Goal: Task Accomplishment & Management: Manage account settings

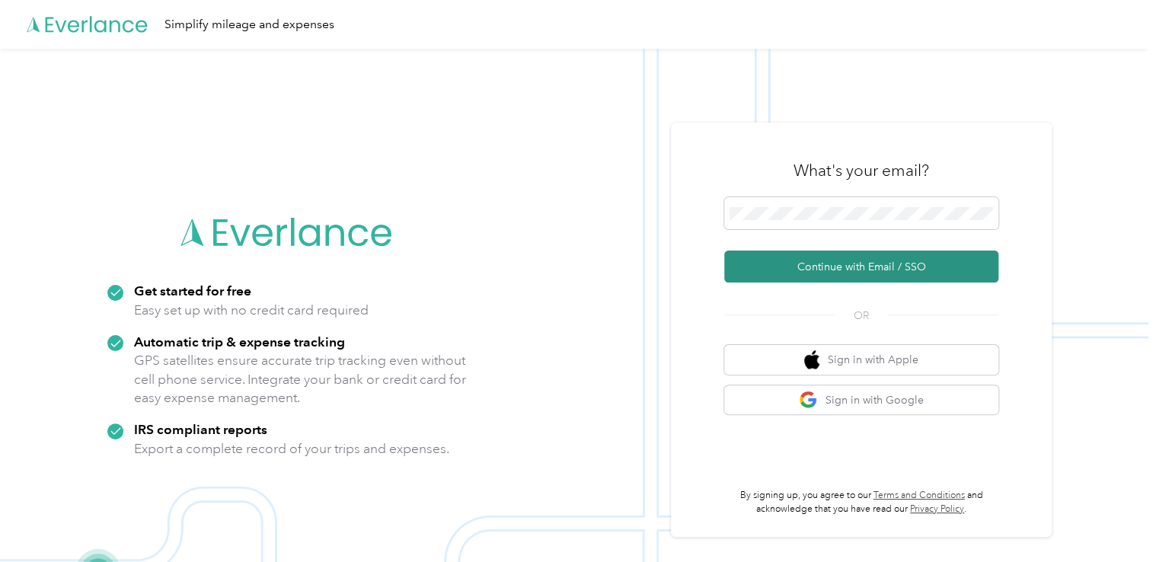
click at [824, 263] on button "Continue with Email / SSO" at bounding box center [861, 266] width 274 height 32
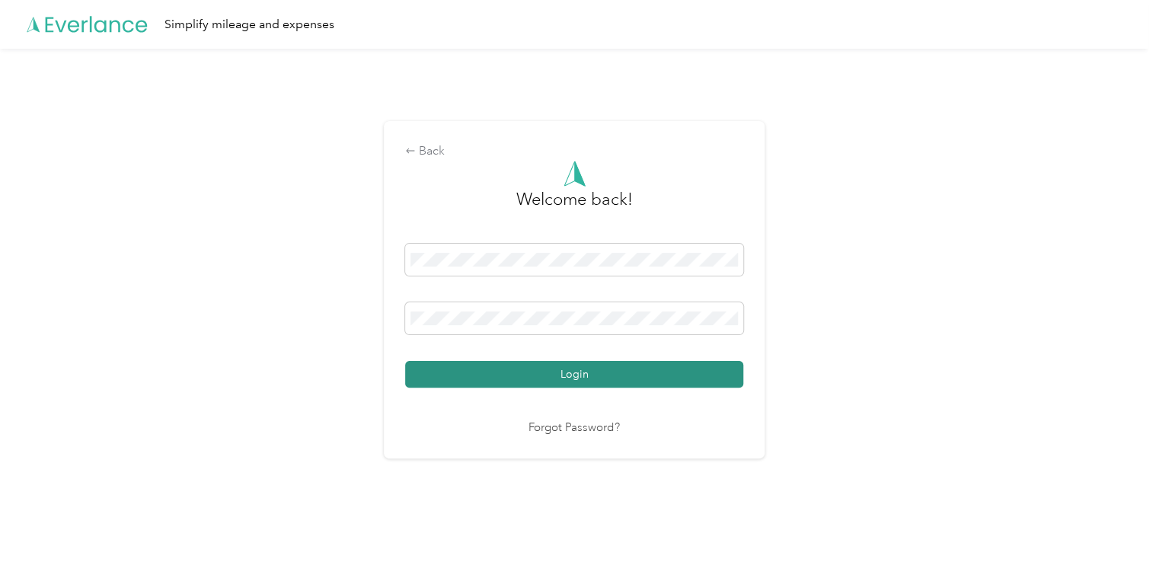
click at [574, 370] on button "Login" at bounding box center [574, 374] width 338 height 27
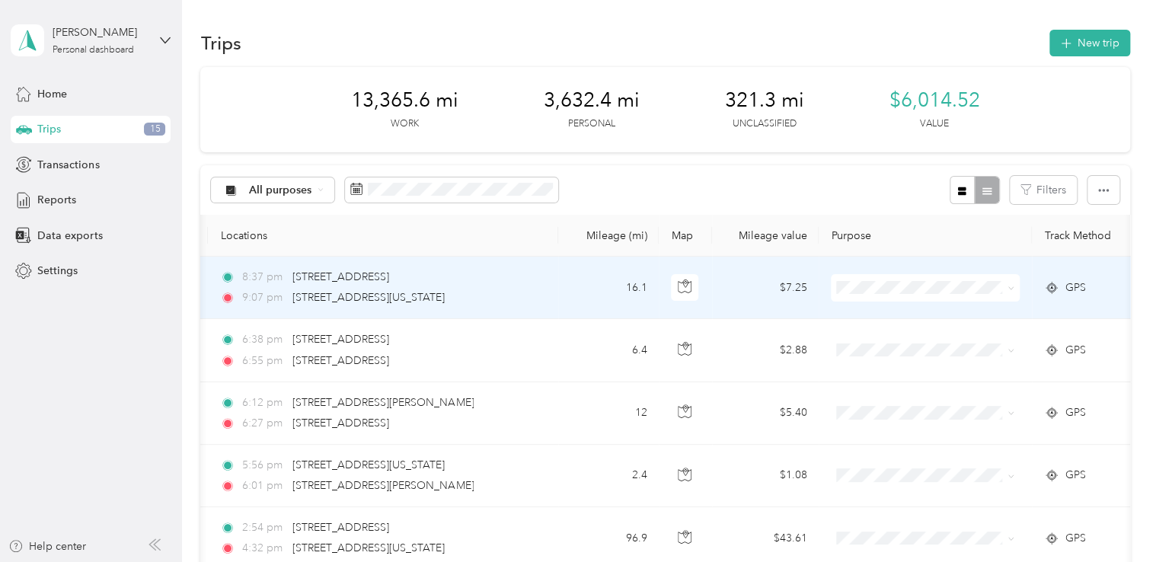
scroll to position [0, 137]
click at [1006, 289] on icon at bounding box center [1004, 288] width 7 height 7
click at [884, 336] on span "Personal" at bounding box center [932, 341] width 141 height 16
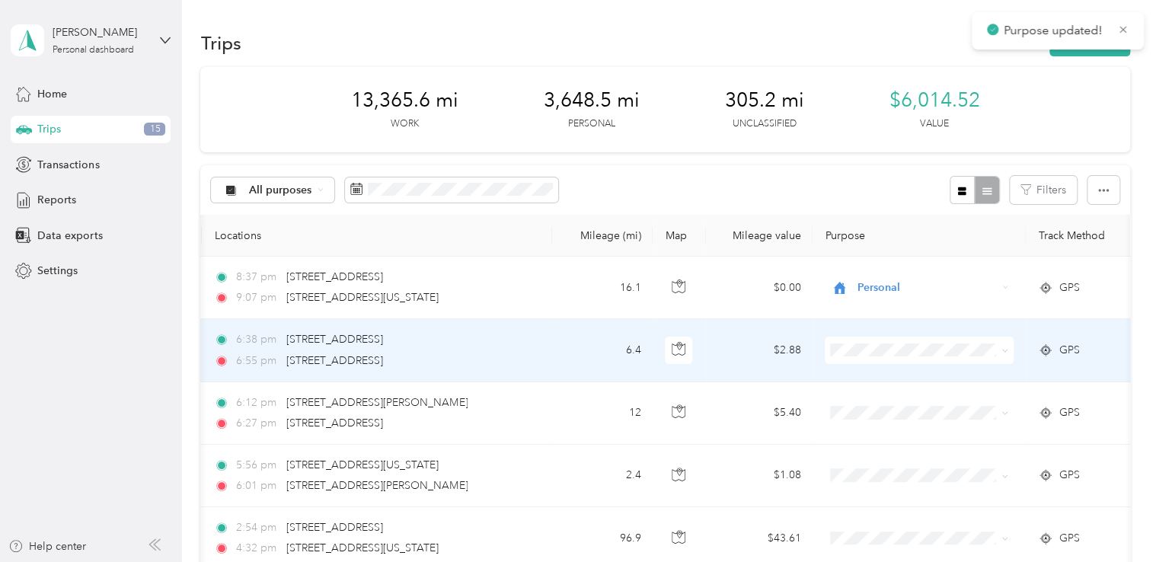
click at [1005, 349] on icon at bounding box center [1004, 350] width 7 height 7
click at [864, 403] on span "Personal" at bounding box center [932, 400] width 141 height 16
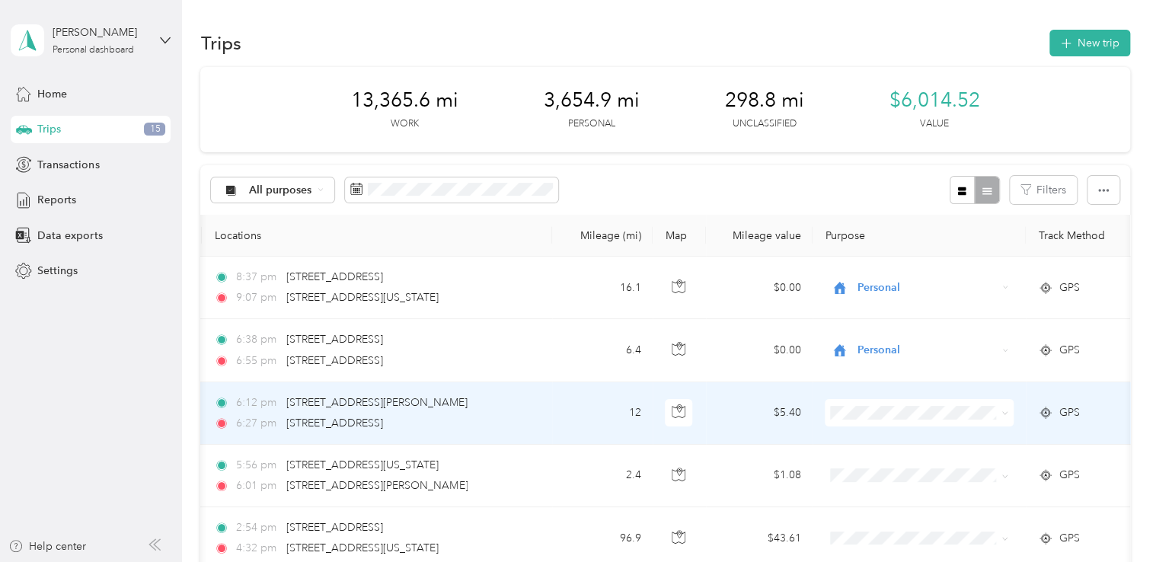
click at [1003, 412] on icon at bounding box center [1005, 413] width 5 height 3
click at [870, 463] on span "Personal" at bounding box center [932, 467] width 141 height 16
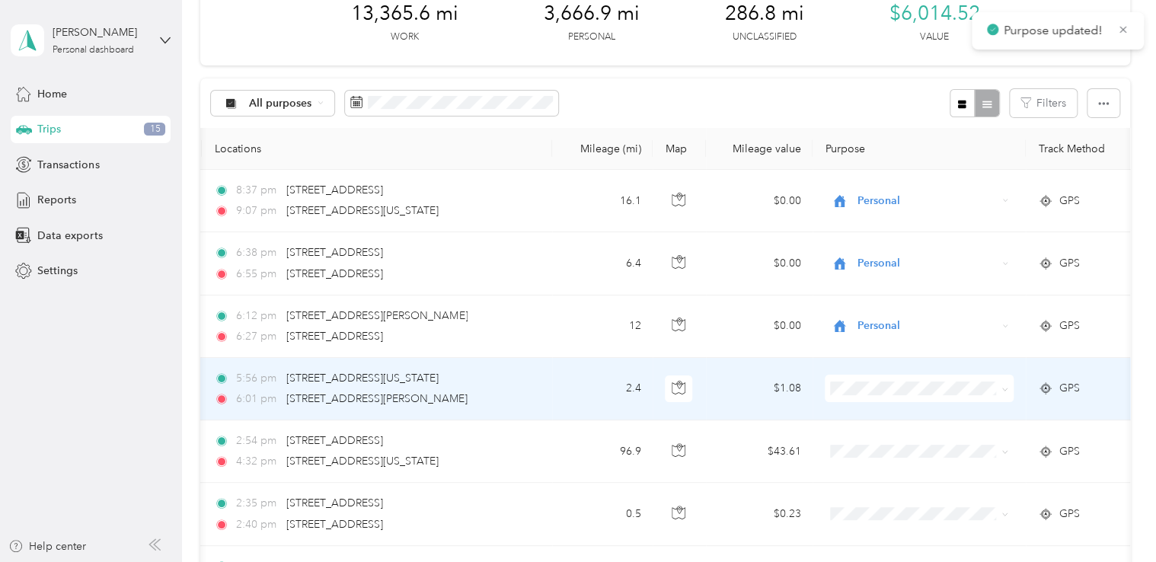
scroll to position [127, 0]
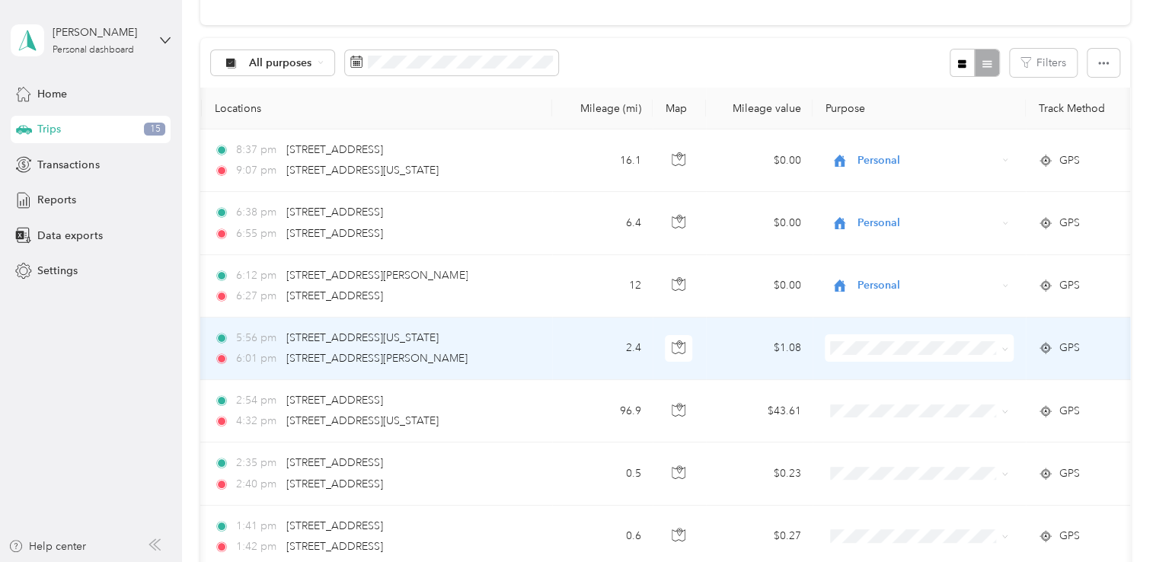
click at [1005, 346] on icon at bounding box center [1004, 349] width 7 height 7
click at [869, 397] on span "Personal" at bounding box center [932, 395] width 141 height 16
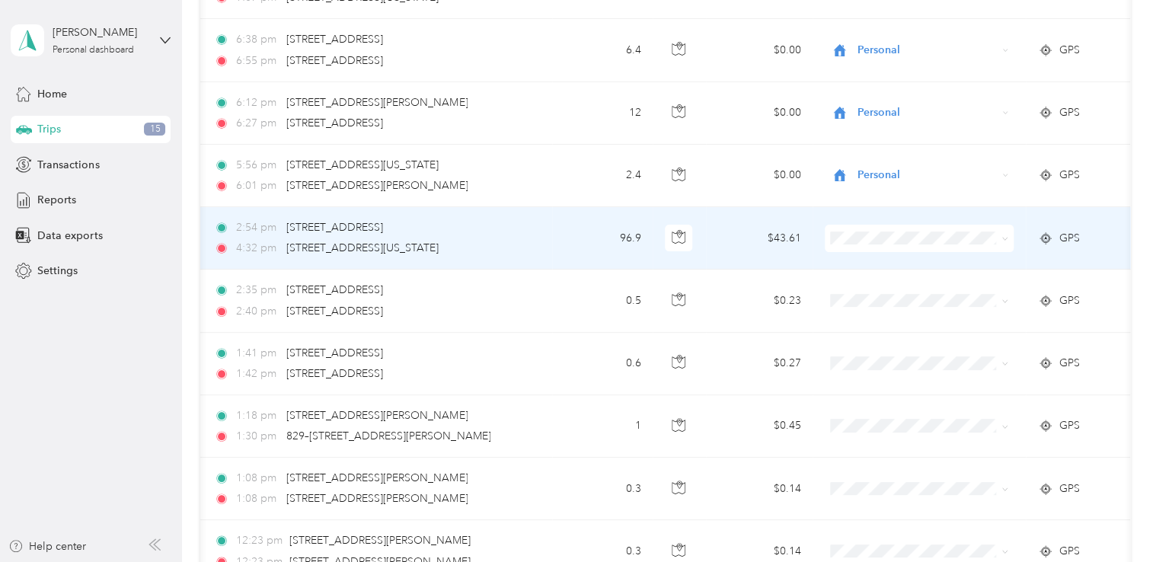
scroll to position [314, 0]
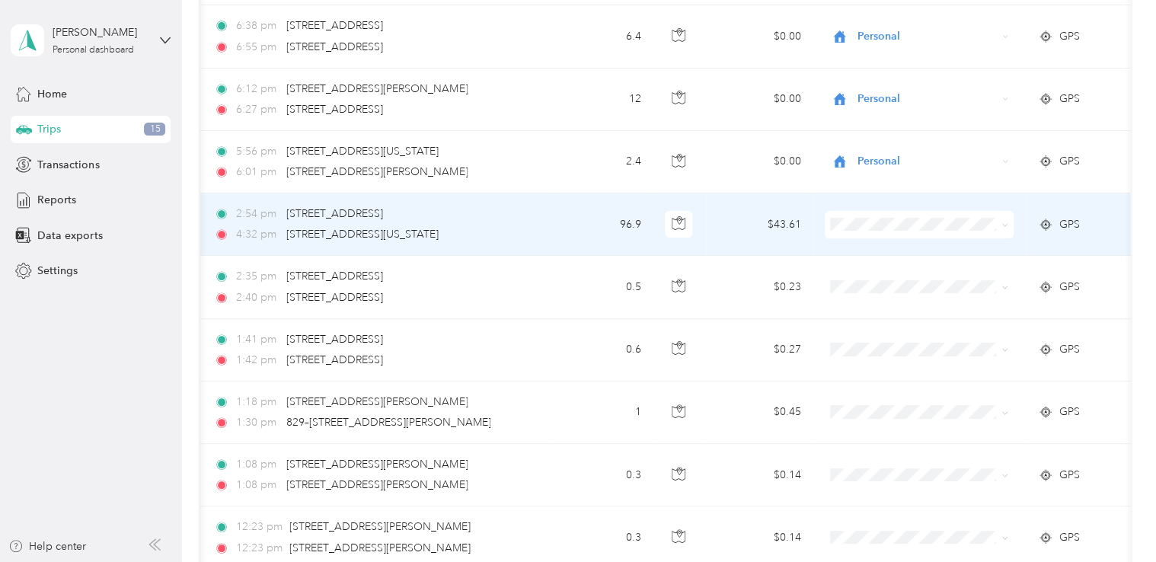
click at [1005, 225] on icon at bounding box center [1004, 225] width 7 height 7
click at [872, 244] on span "St. [PERSON_NAME]" at bounding box center [932, 244] width 141 height 16
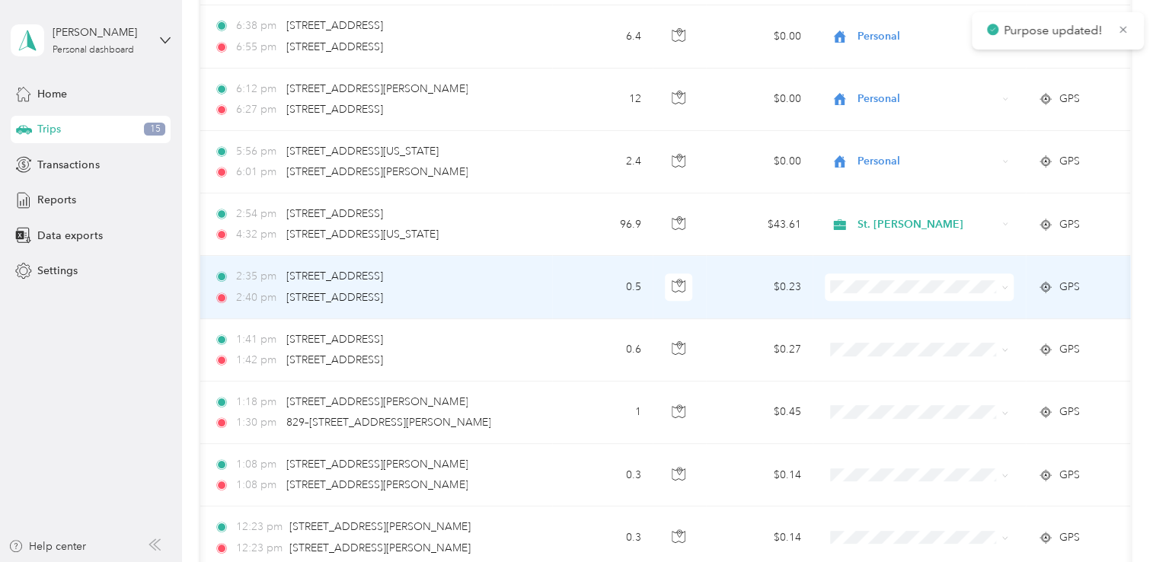
click at [1004, 288] on icon at bounding box center [1004, 287] width 7 height 7
click at [898, 312] on span "St. [PERSON_NAME]" at bounding box center [932, 314] width 141 height 16
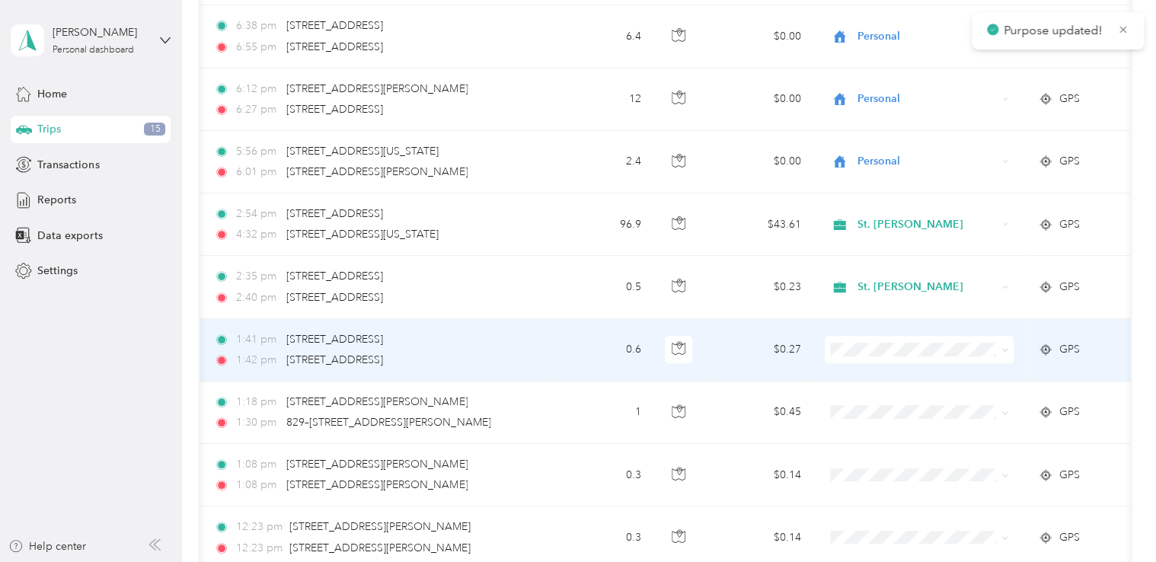
click at [1006, 349] on icon at bounding box center [1004, 349] width 7 height 7
click at [884, 376] on span "St. [PERSON_NAME]" at bounding box center [932, 376] width 141 height 16
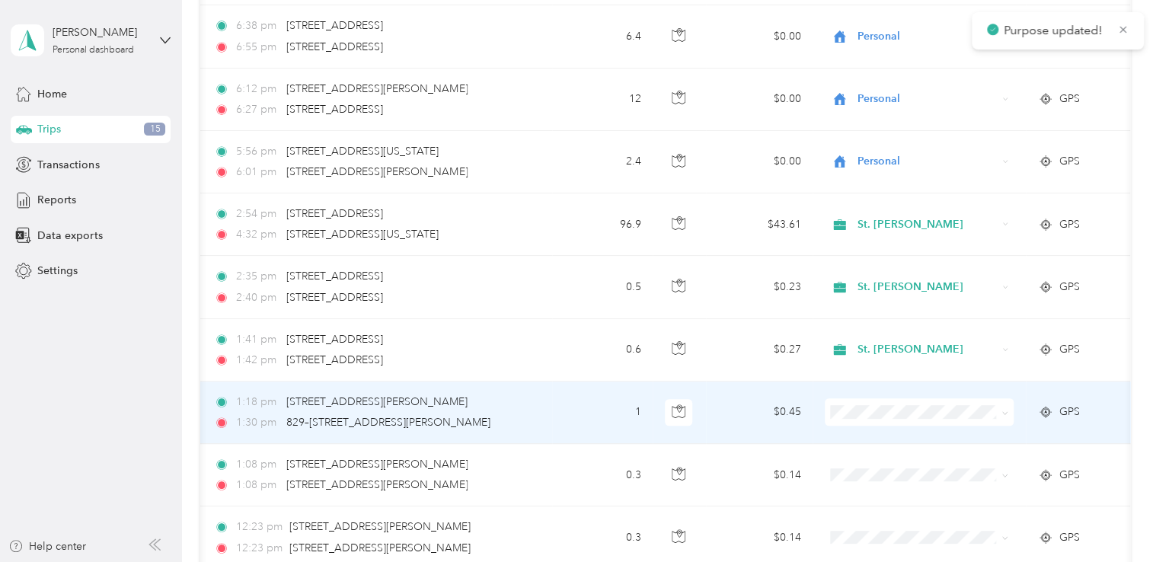
click at [1006, 411] on icon at bounding box center [1004, 413] width 7 height 7
click at [892, 439] on span "St. [PERSON_NAME]" at bounding box center [932, 439] width 141 height 16
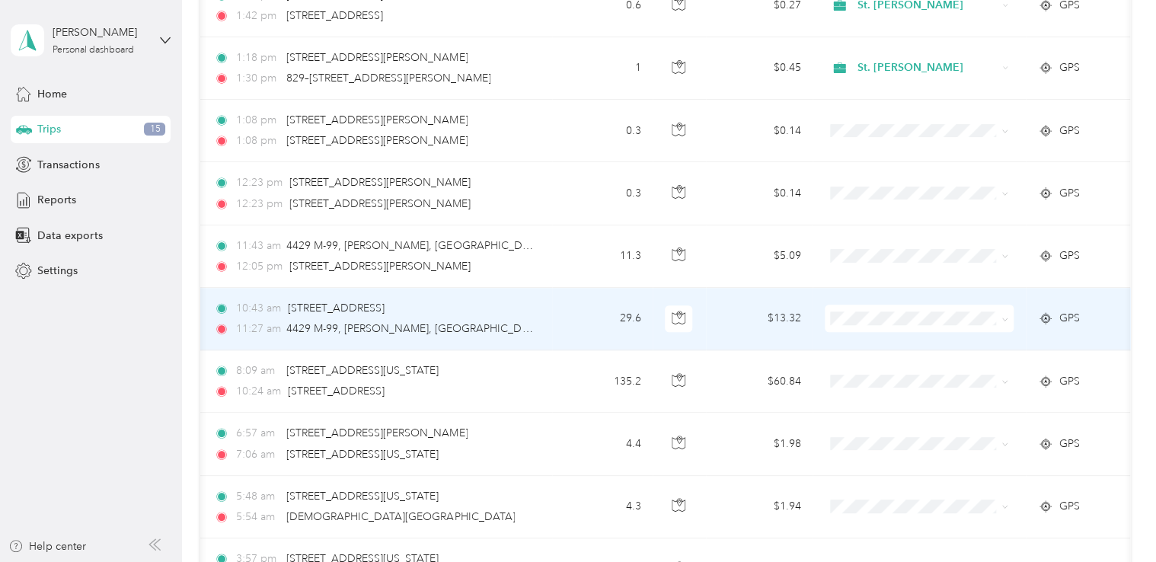
scroll to position [663, 0]
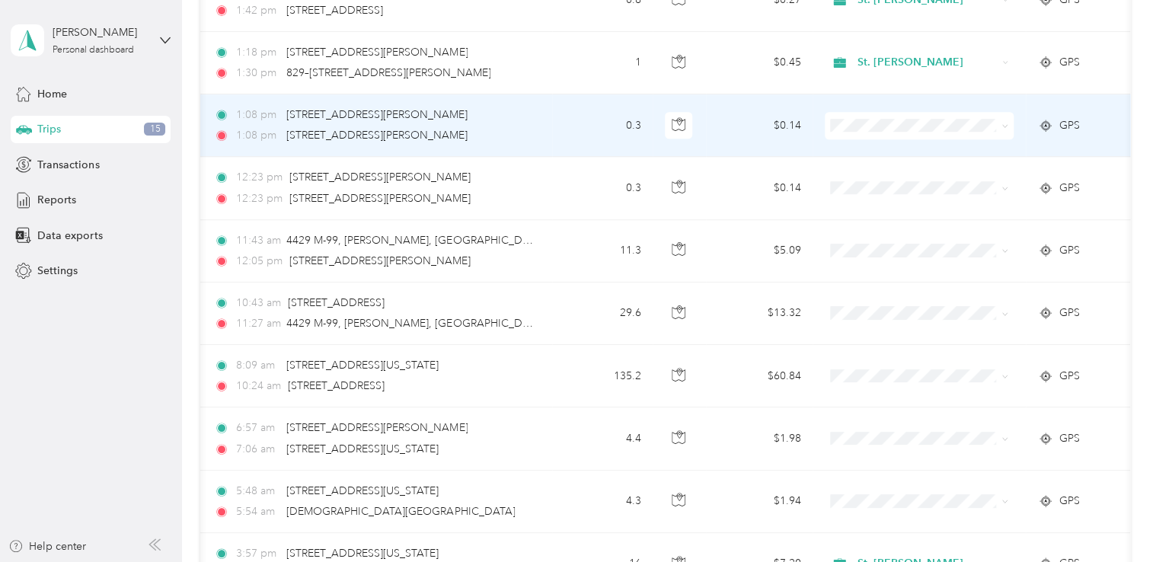
click at [1005, 124] on icon at bounding box center [1004, 126] width 7 height 7
click at [895, 153] on li "St. [PERSON_NAME]" at bounding box center [918, 152] width 189 height 27
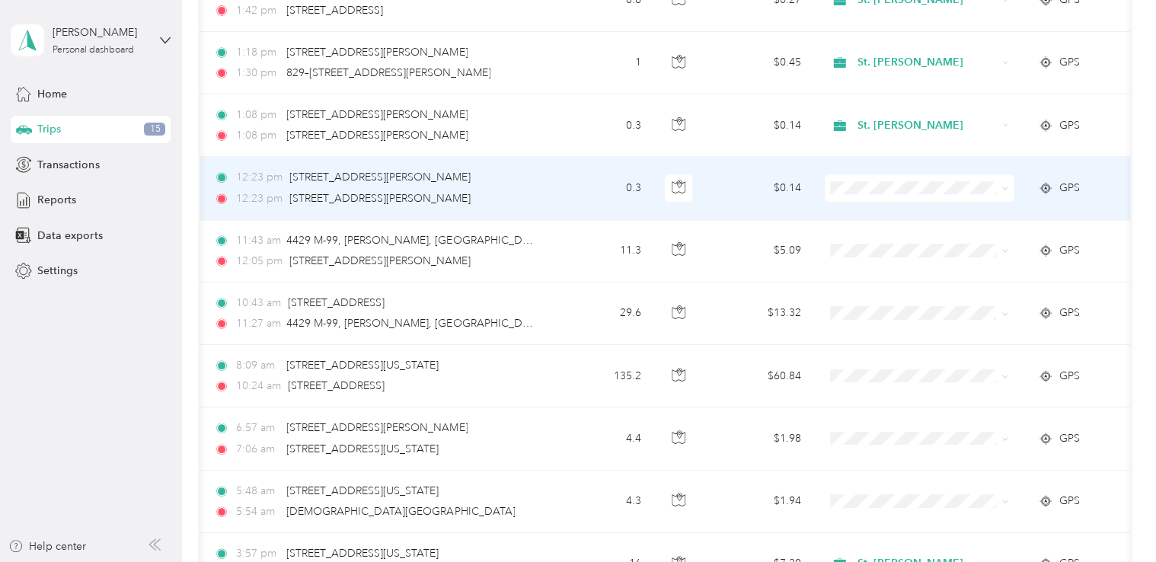
click at [1005, 185] on icon at bounding box center [1004, 188] width 7 height 7
click at [887, 209] on span "St. [PERSON_NAME]" at bounding box center [932, 207] width 141 height 16
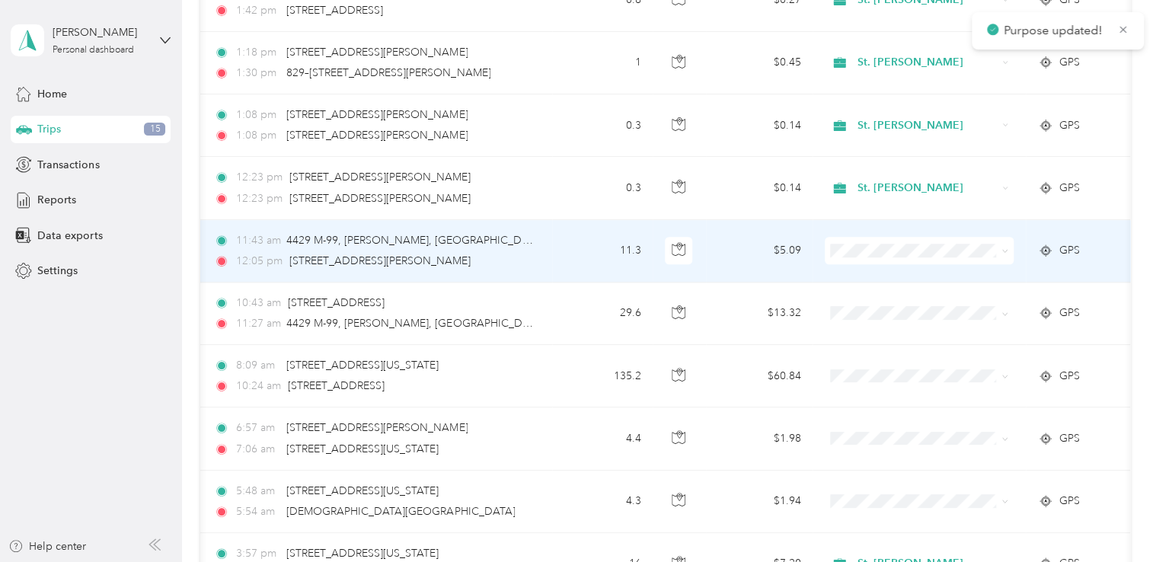
click at [1008, 249] on span at bounding box center [918, 250] width 189 height 27
click at [1005, 249] on icon at bounding box center [1004, 250] width 7 height 7
click at [883, 275] on span "St. [PERSON_NAME]" at bounding box center [932, 277] width 141 height 16
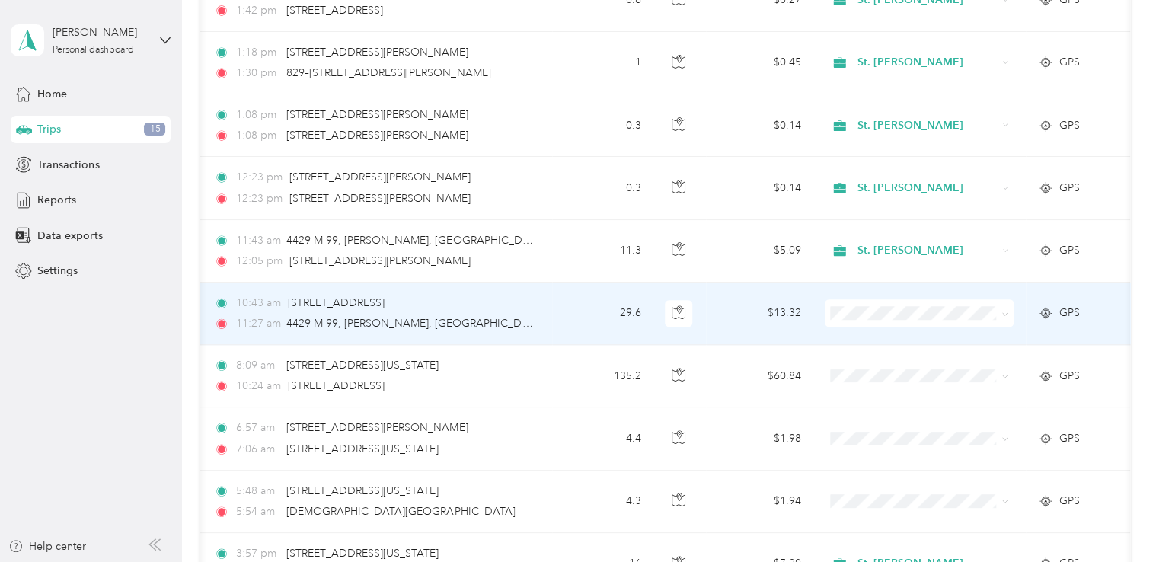
click at [1005, 312] on icon at bounding box center [1004, 314] width 7 height 7
click at [890, 335] on span "St. [PERSON_NAME]" at bounding box center [932, 339] width 141 height 16
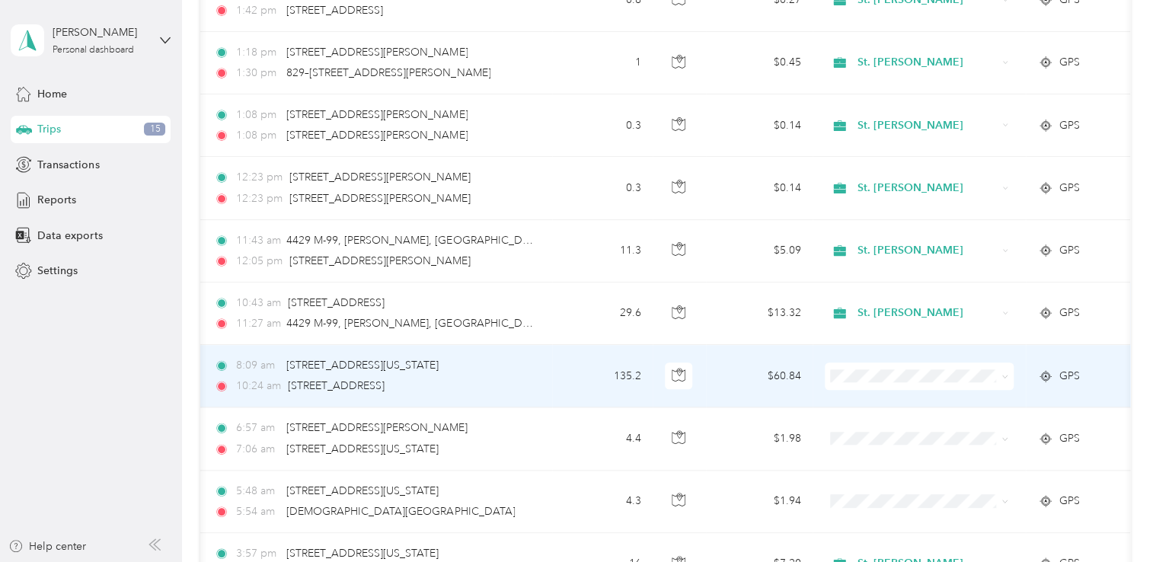
click at [1004, 374] on icon at bounding box center [1004, 376] width 7 height 7
click at [877, 401] on span "St. [PERSON_NAME]" at bounding box center [932, 402] width 141 height 16
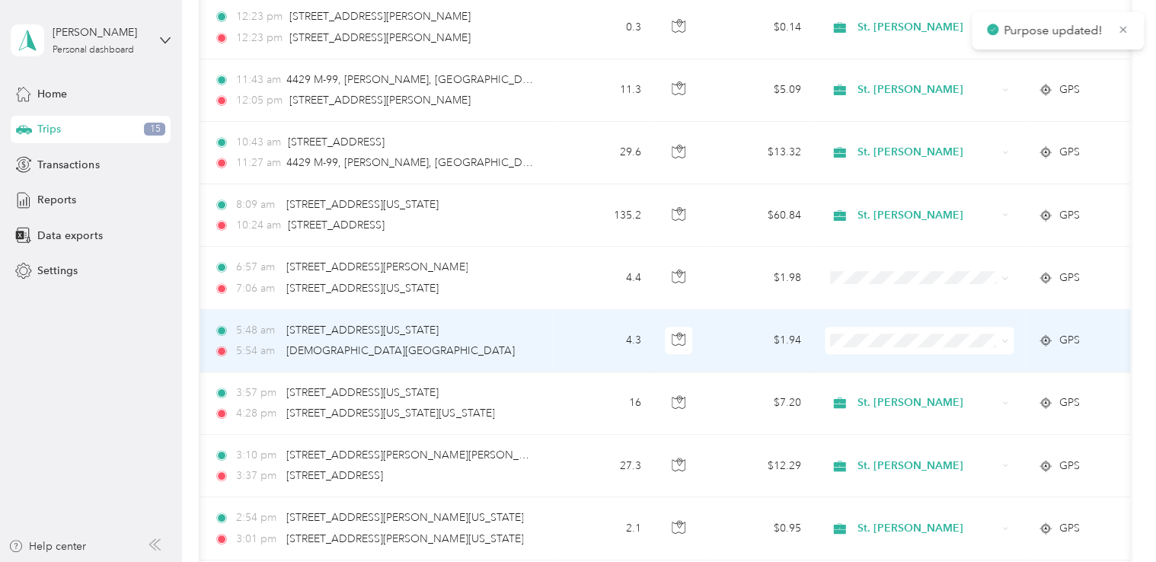
scroll to position [824, 0]
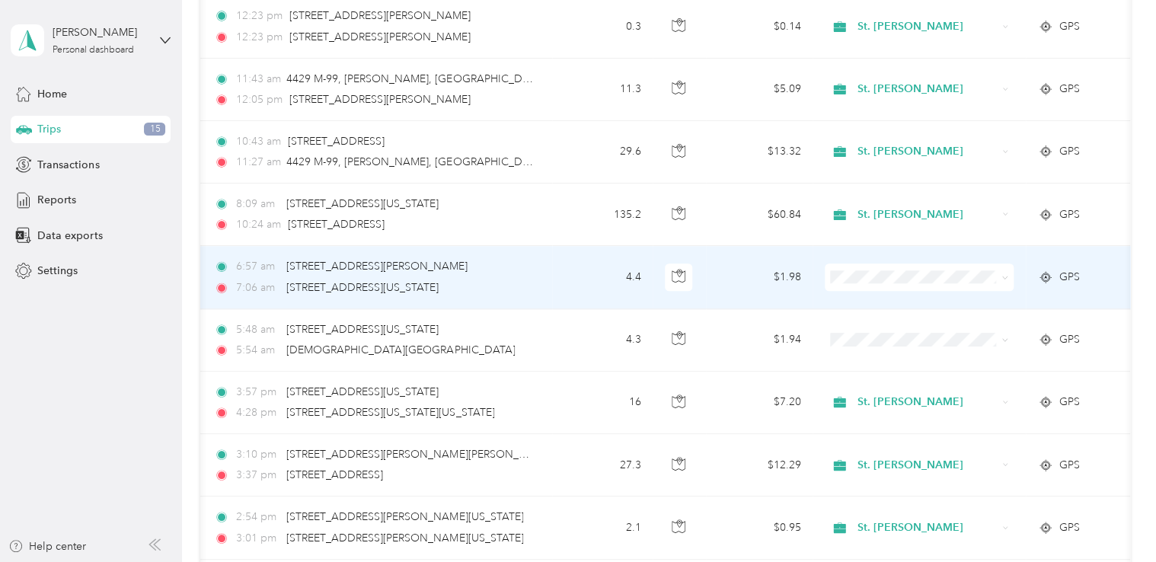
click at [1003, 274] on icon at bounding box center [1004, 277] width 7 height 7
click at [879, 326] on span "Personal" at bounding box center [932, 329] width 141 height 16
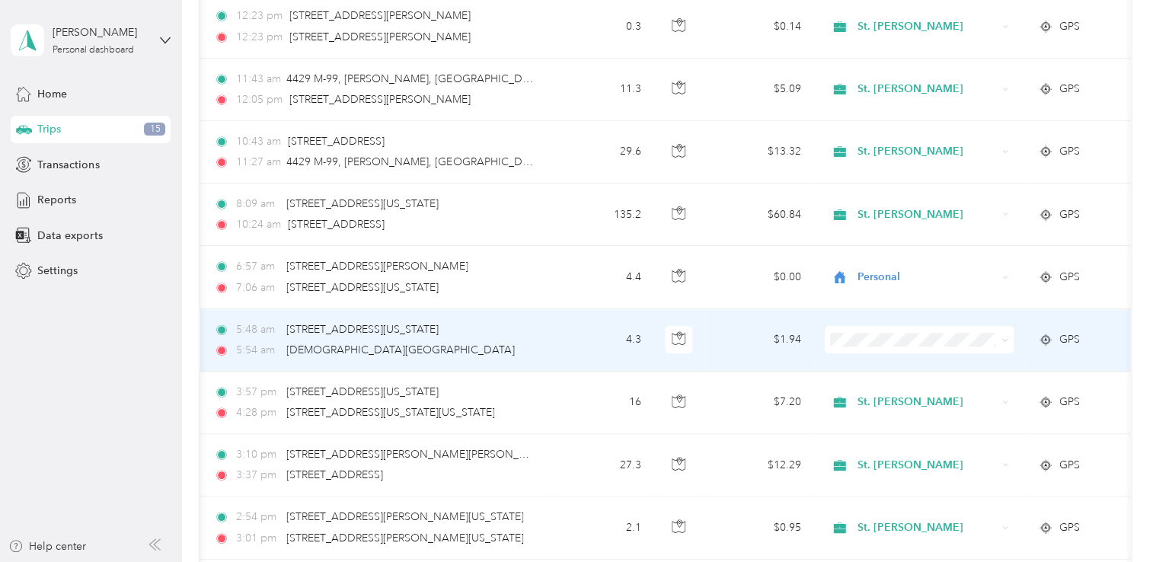
click at [1002, 336] on icon at bounding box center [1004, 339] width 7 height 7
click at [874, 387] on span "Personal" at bounding box center [932, 388] width 141 height 16
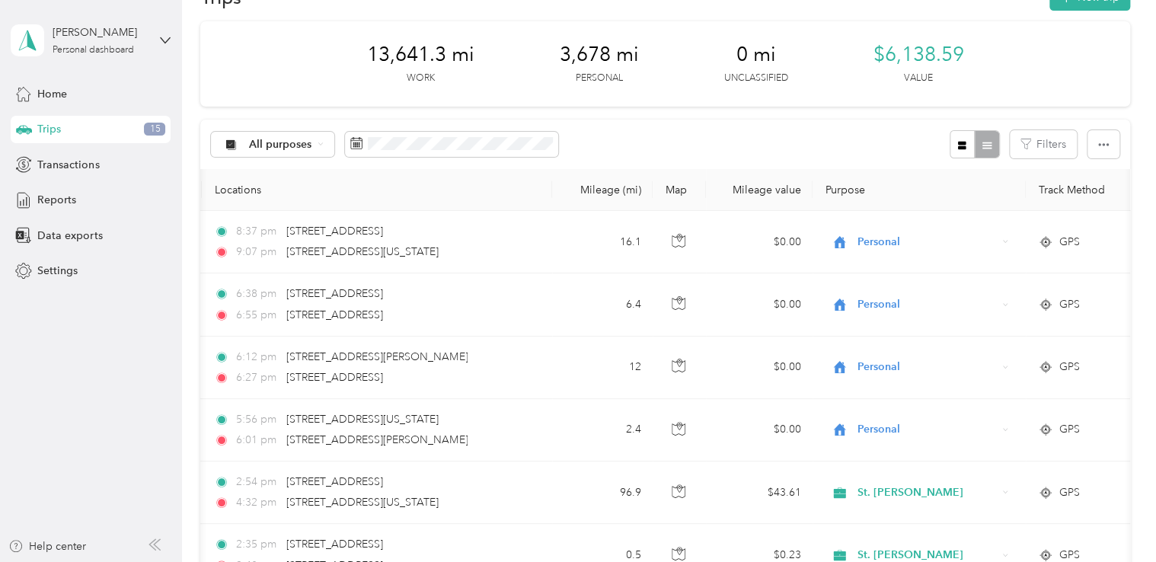
scroll to position [0, 0]
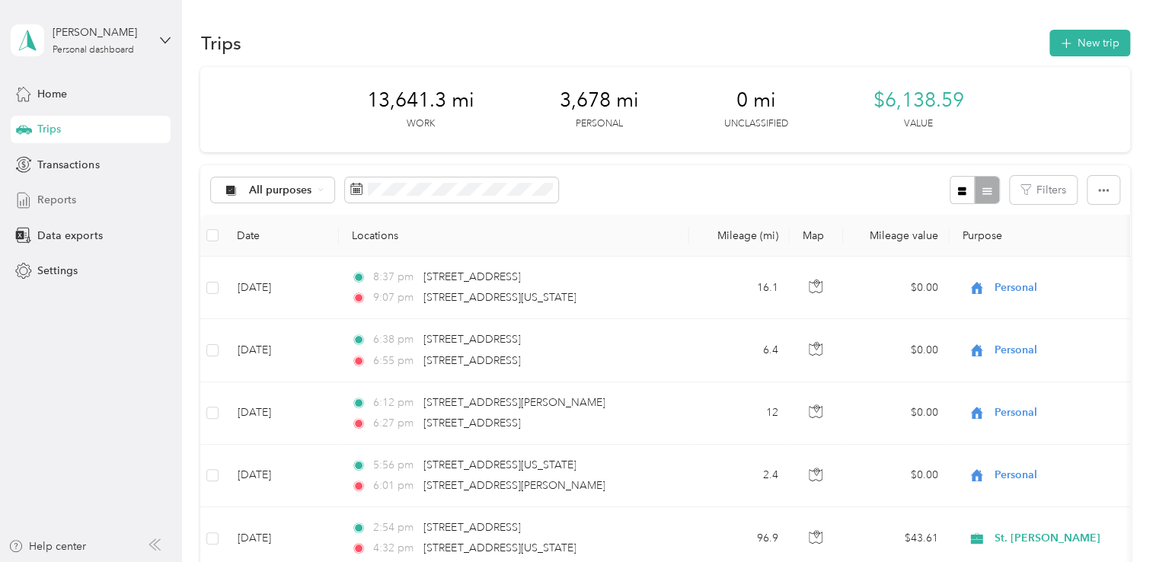
click at [55, 199] on span "Reports" at bounding box center [56, 200] width 39 height 16
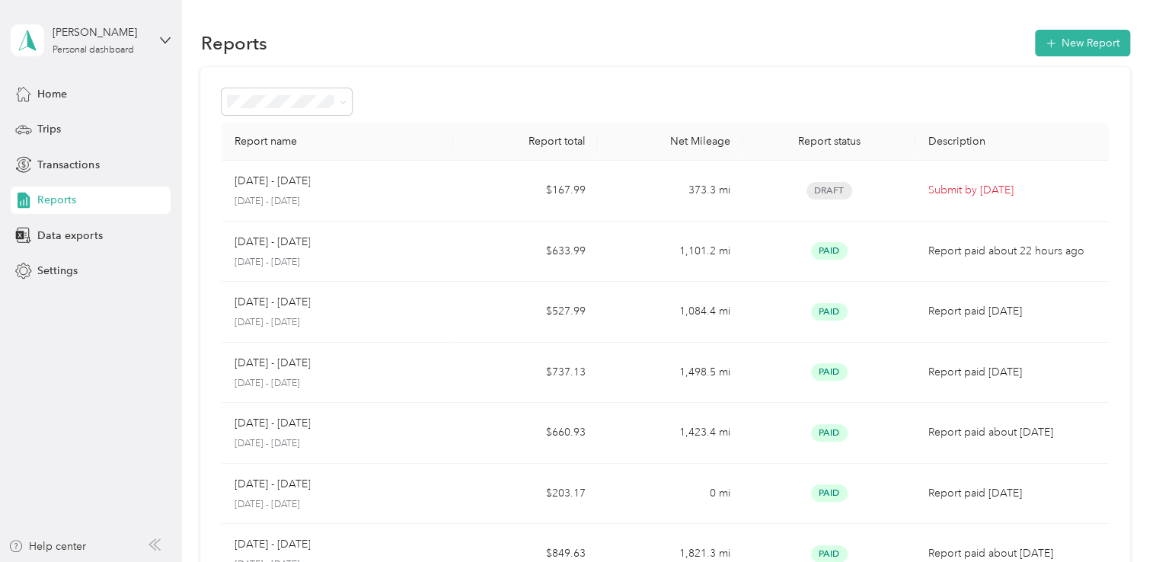
click at [55, 199] on span "Reports" at bounding box center [56, 200] width 39 height 16
click at [51, 92] on span "Home" at bounding box center [52, 94] width 30 height 16
